Goal: Book appointment/travel/reservation

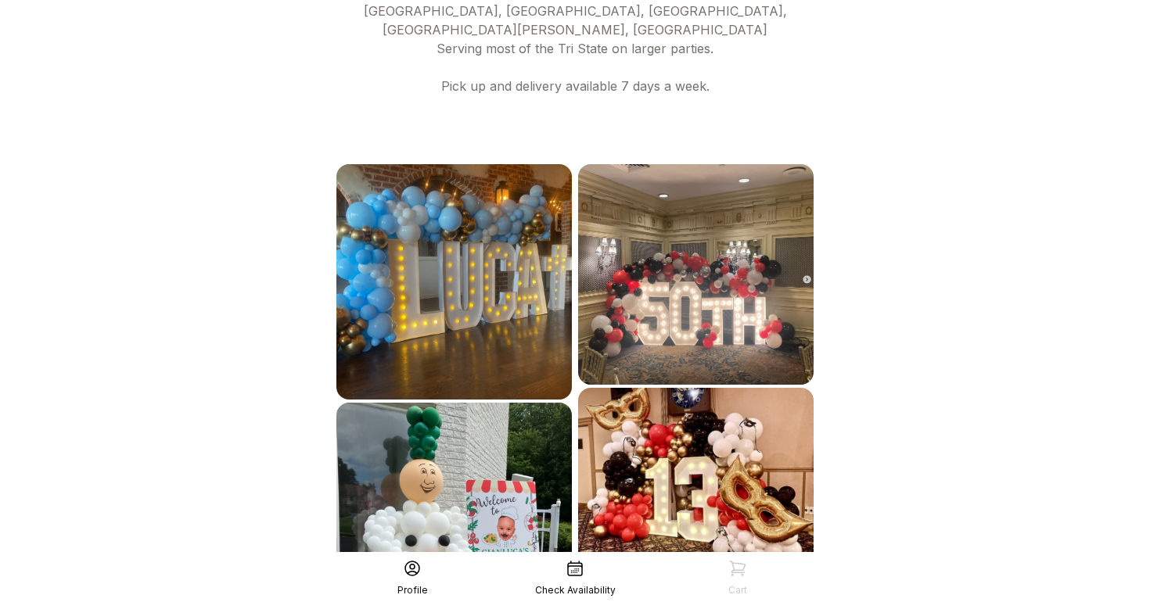
scroll to position [876, 0]
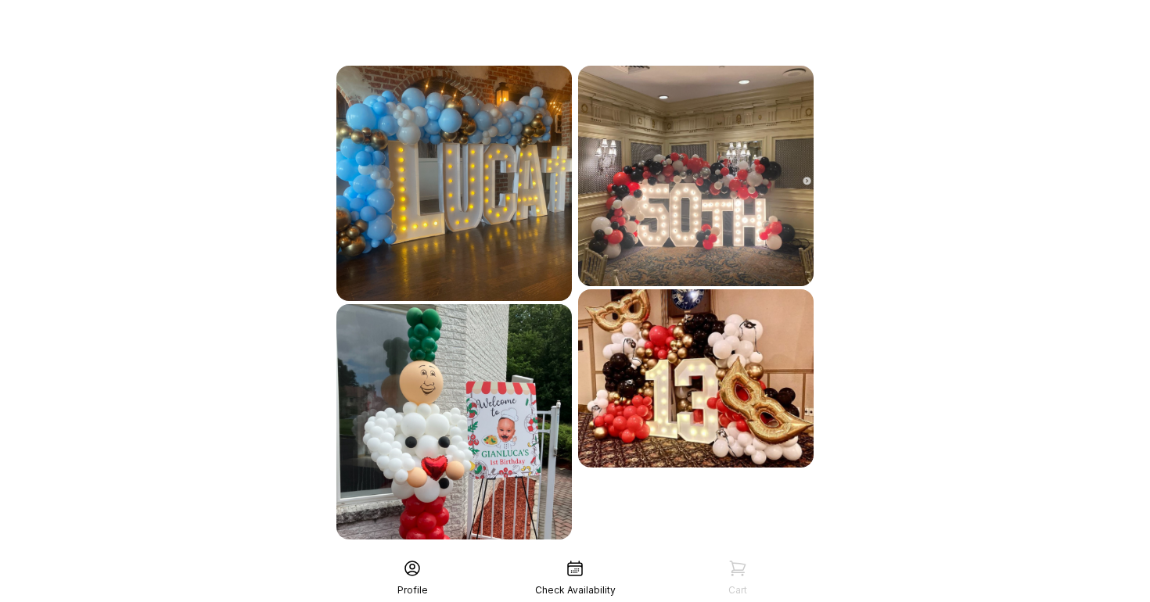
click at [576, 569] on icon at bounding box center [575, 568] width 19 height 19
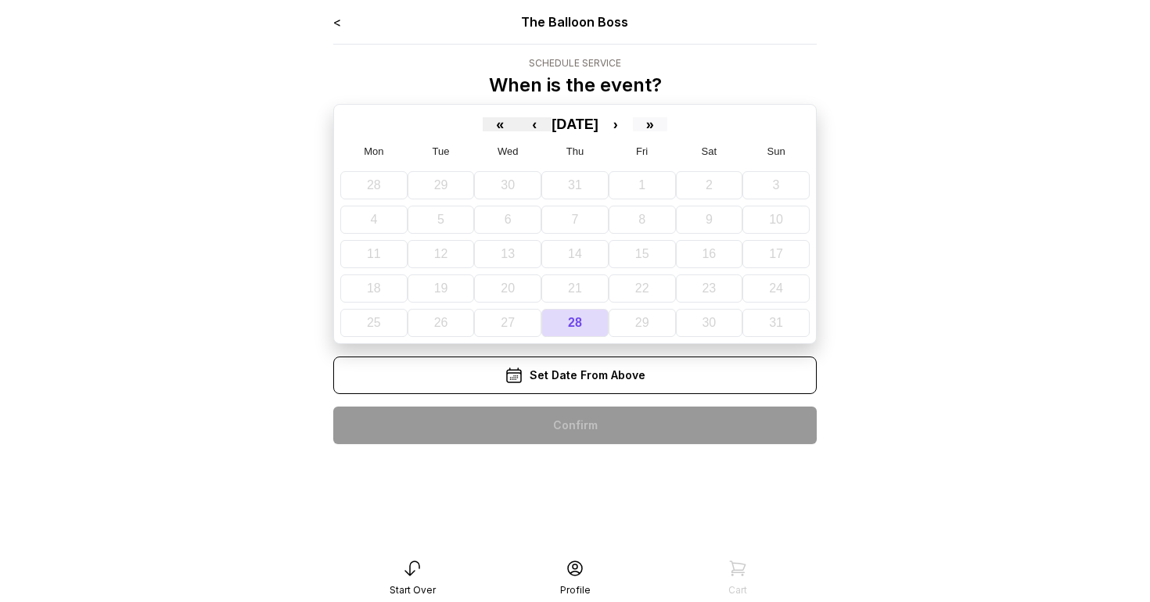
click at [663, 128] on button "»" at bounding box center [650, 124] width 34 height 14
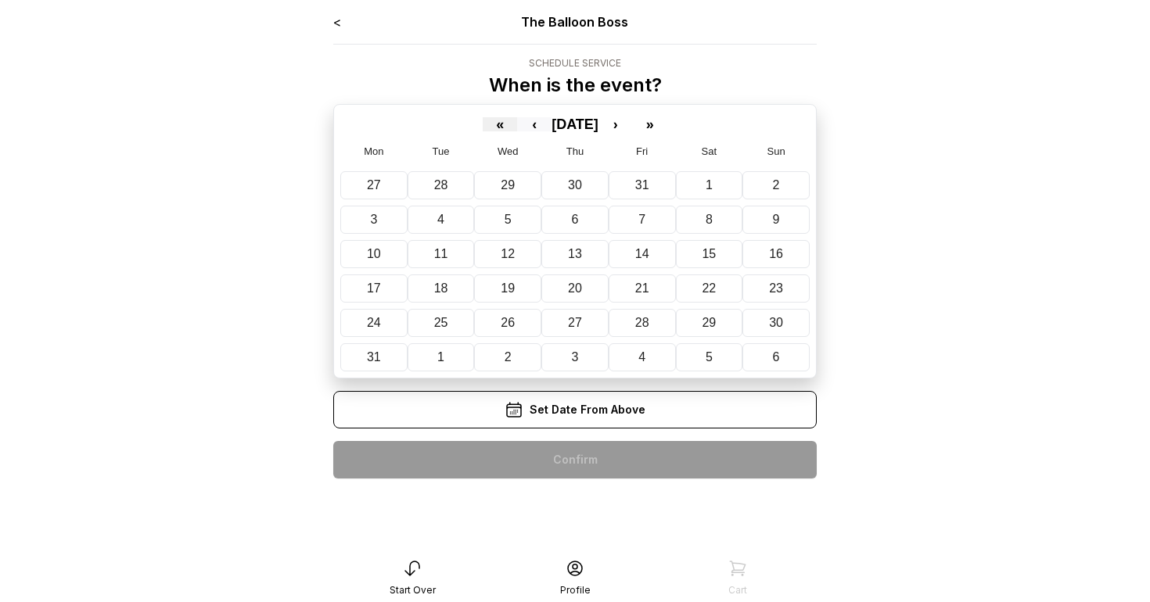
click at [517, 129] on button "‹" at bounding box center [534, 124] width 34 height 14
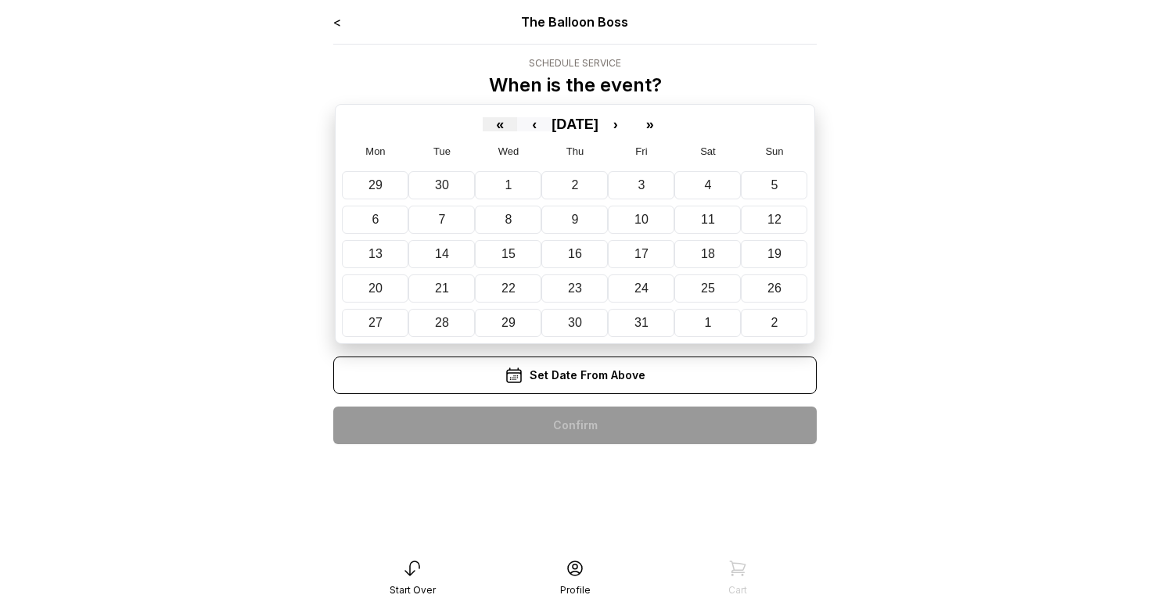
click at [517, 129] on button "‹" at bounding box center [534, 124] width 34 height 14
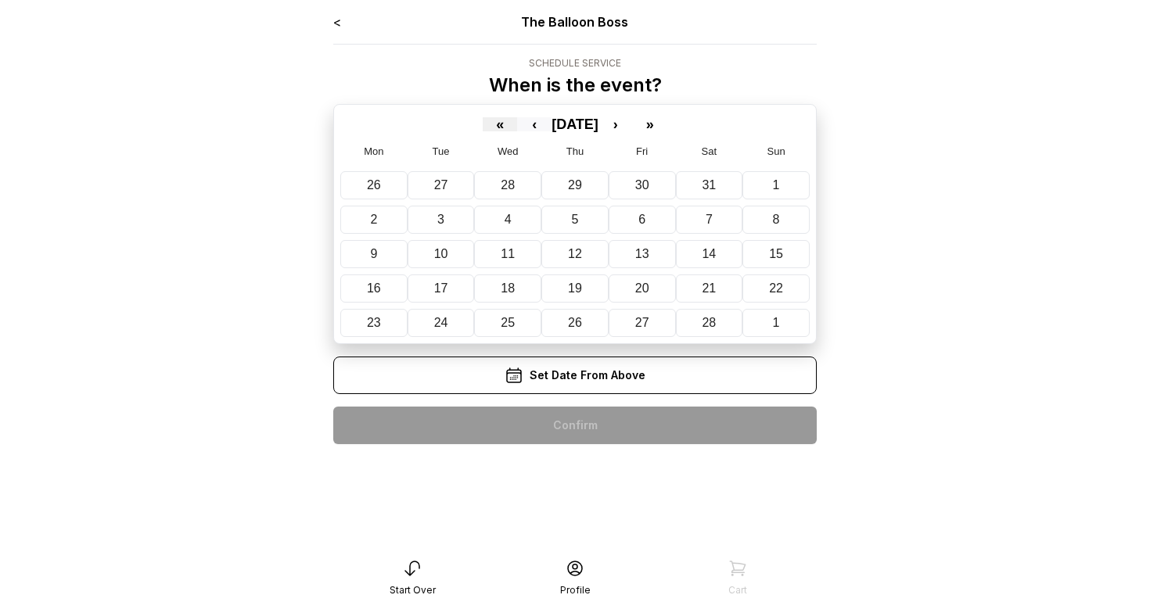
click at [517, 129] on button "‹" at bounding box center [534, 124] width 34 height 14
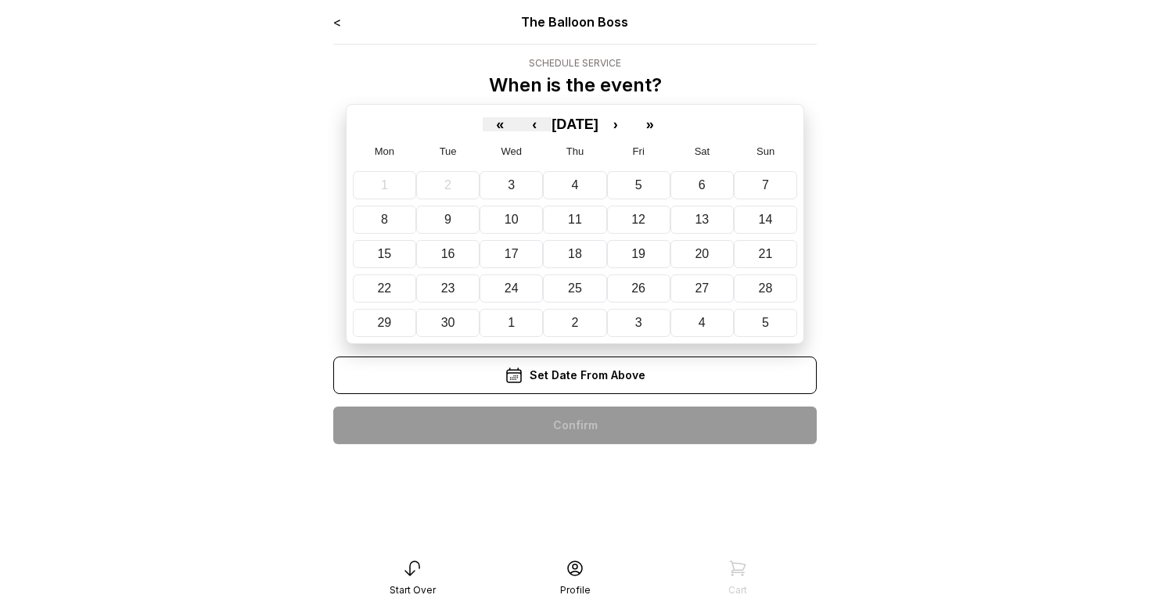
click at [328, 247] on div "< The Balloon Boss Schedule Service When is the event? « ‹ September 2025 › » M…" at bounding box center [575, 301] width 508 height 602
